Goal: Find specific page/section: Find specific page/section

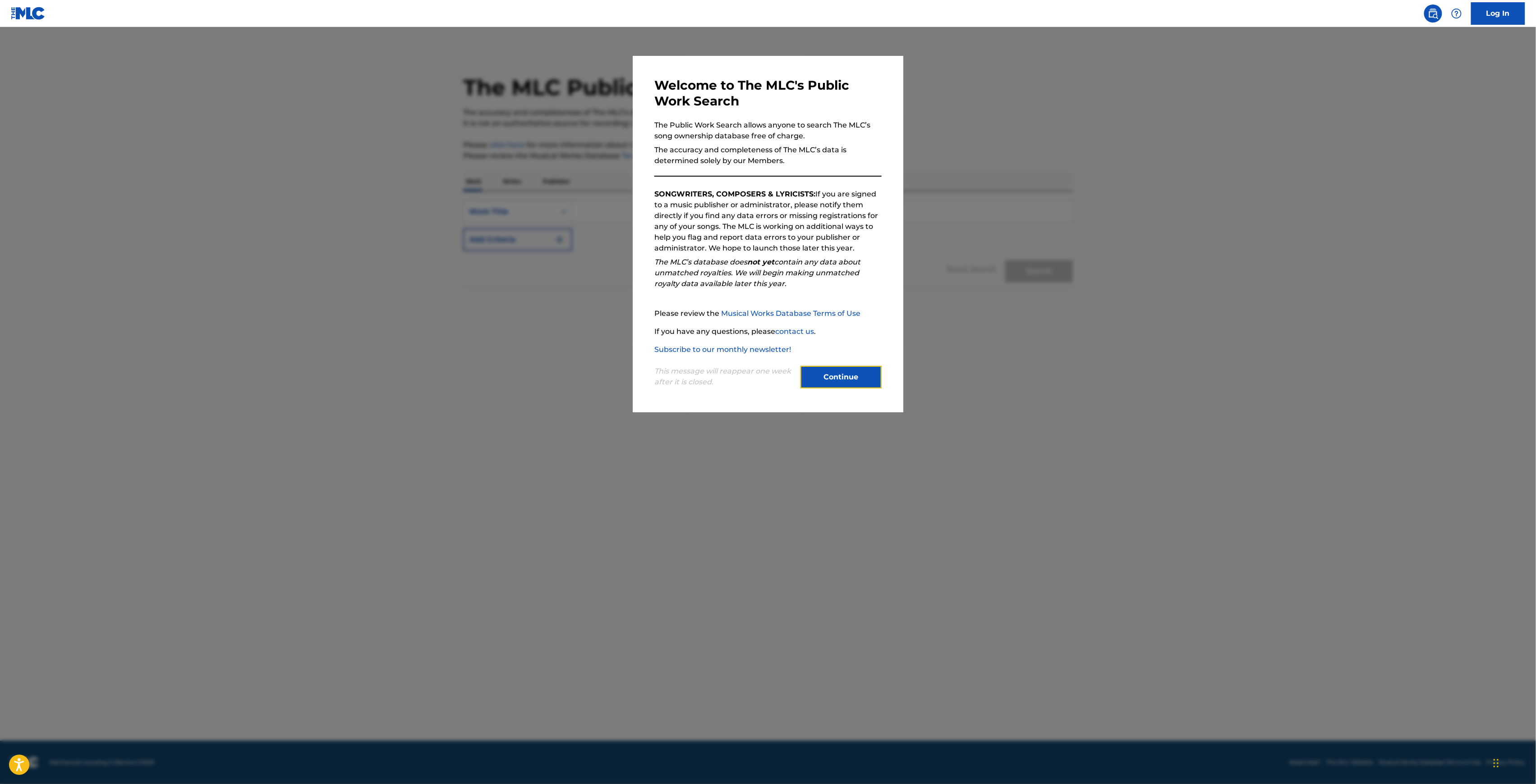
click at [854, 370] on button "Continue" at bounding box center [840, 377] width 81 height 22
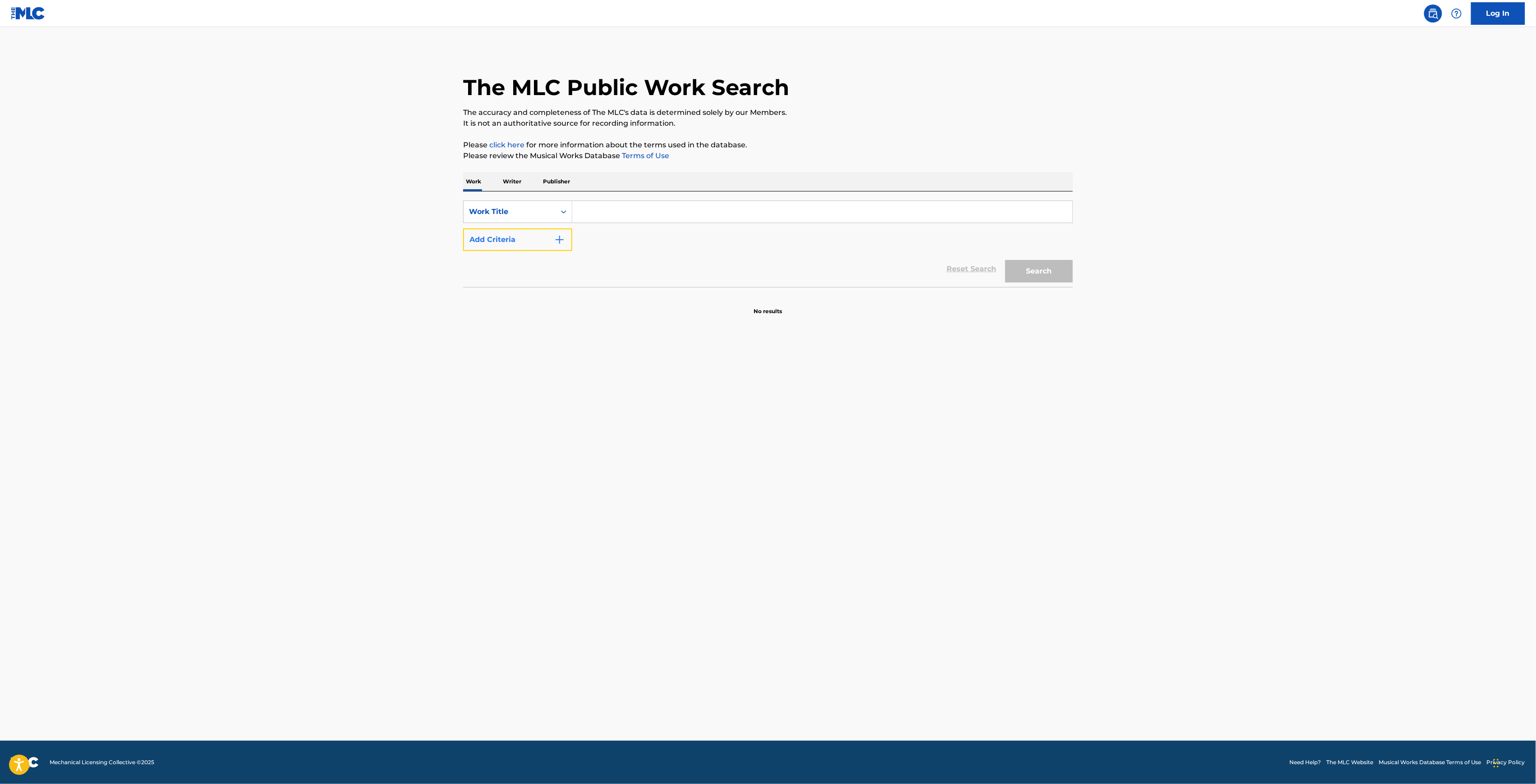
click at [540, 234] on button "Add Criteria" at bounding box center [518, 240] width 109 height 22
click at [616, 213] on input "Search Form" at bounding box center [821, 211] width 500 height 21
type input "beautiful"
drag, startPoint x: 605, startPoint y: 254, endPoint x: 615, endPoint y: 242, distance: 15.6
click at [605, 253] on div "SearchWithCriteria7bb70823-2a78-4fec-a9b2-86769ddfce06 Work Title beautiful Sea…" at bounding box center [768, 239] width 609 height 78
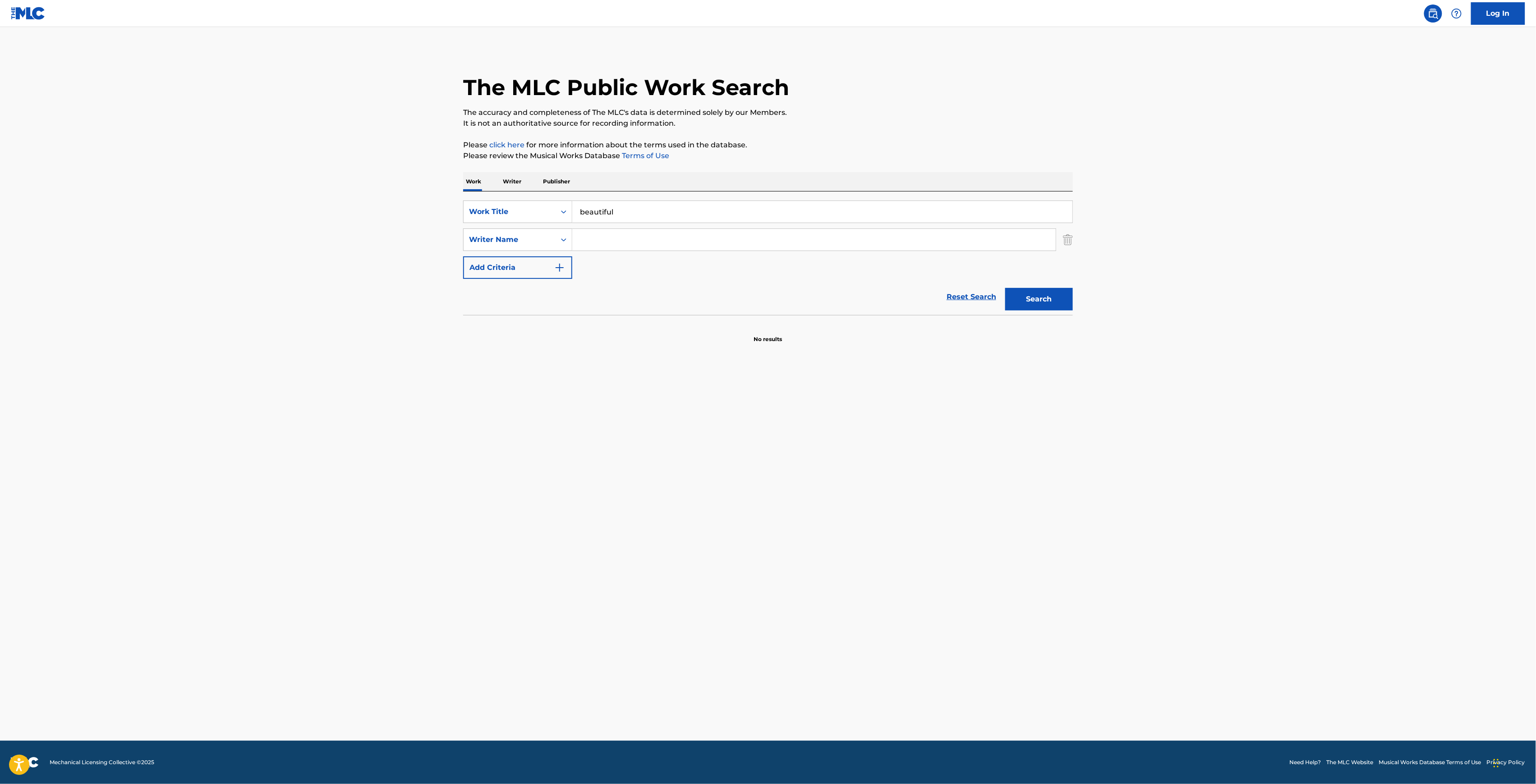
click at [618, 238] on input "Search Form" at bounding box center [814, 239] width 483 height 21
type input "thorneycroft"
click at [1058, 303] on button "Search" at bounding box center [1039, 299] width 67 height 22
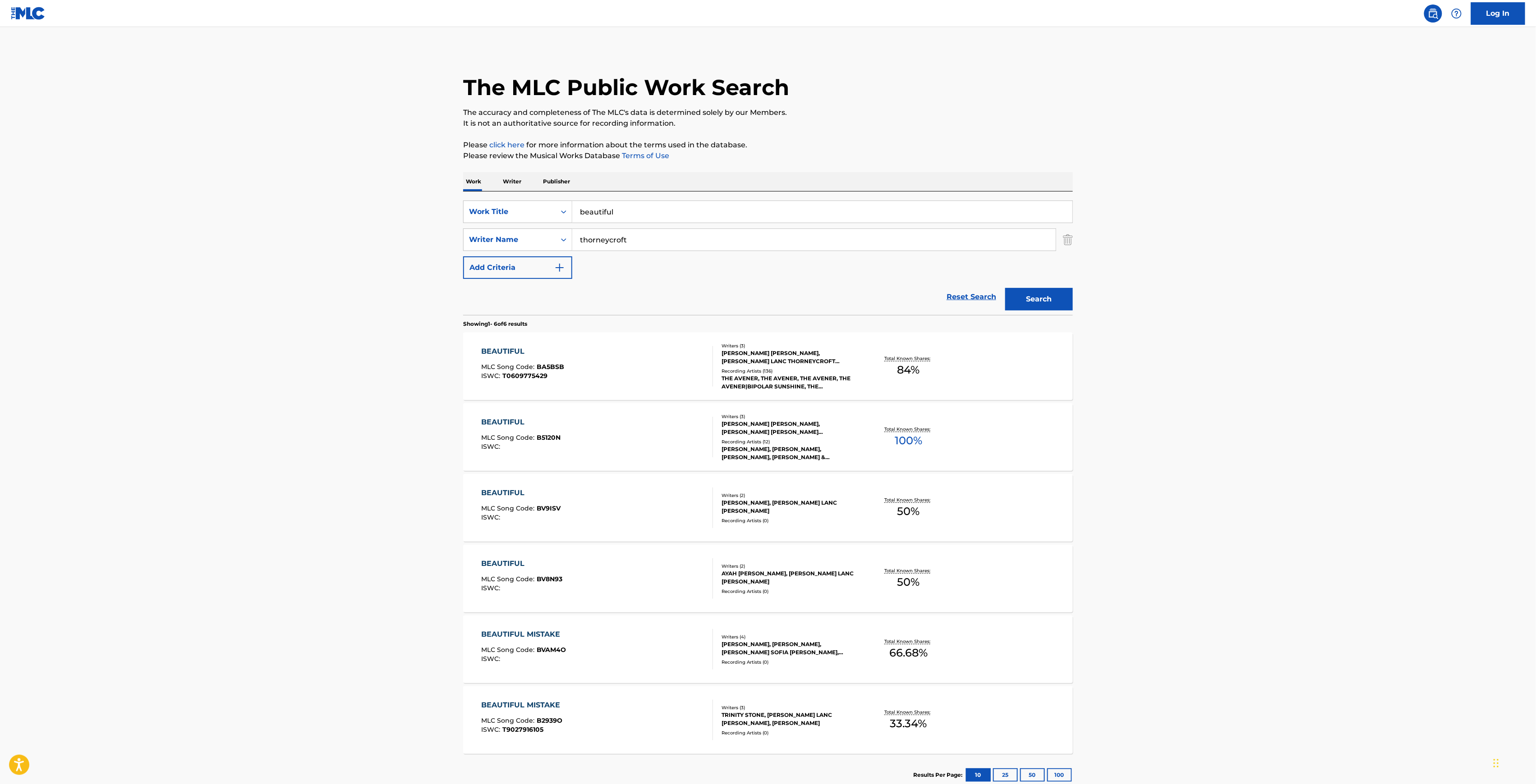
click at [494, 353] on div "BEAUTIFUL" at bounding box center [523, 352] width 83 height 11
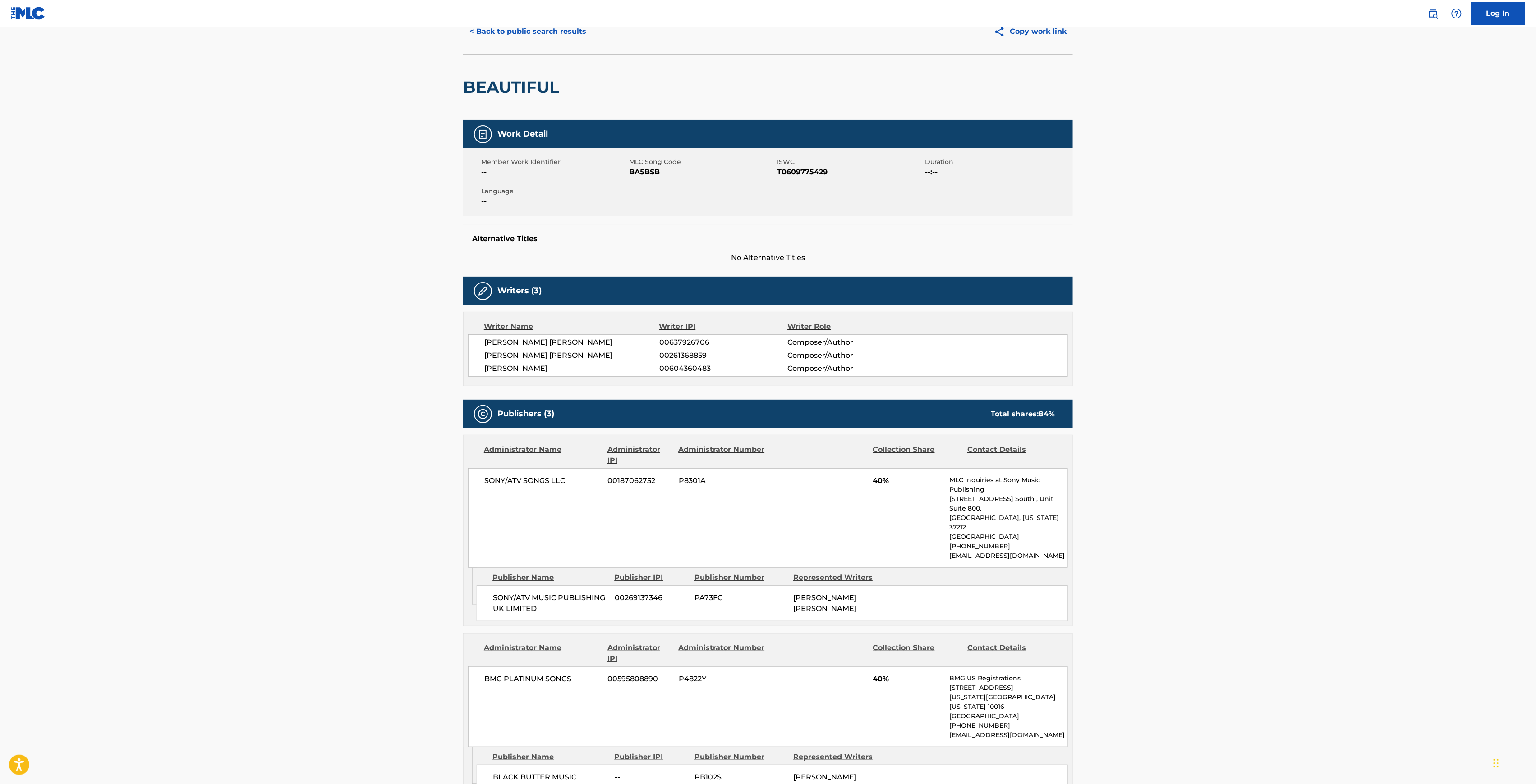
scroll to position [32, 0]
